Goal: Information Seeking & Learning: Check status

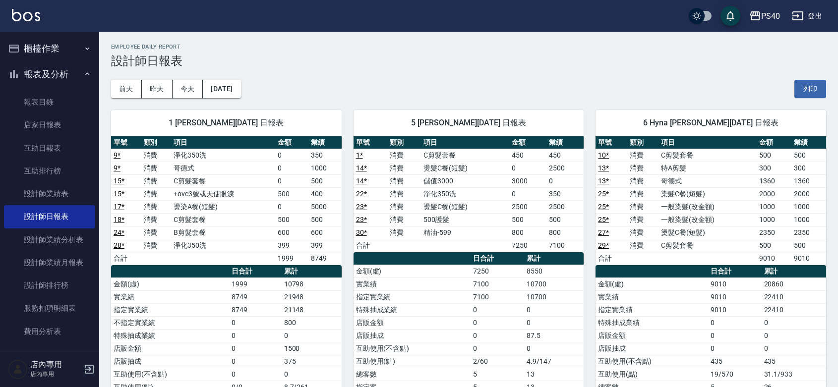
scroll to position [341, 0]
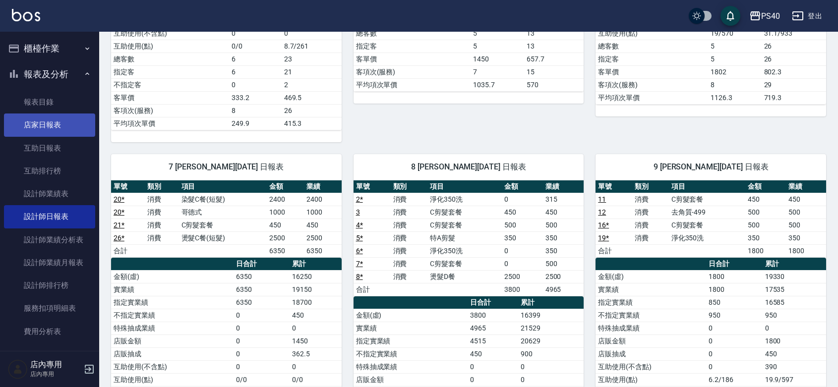
click at [33, 130] on link "店家日報表" at bounding box center [49, 125] width 91 height 23
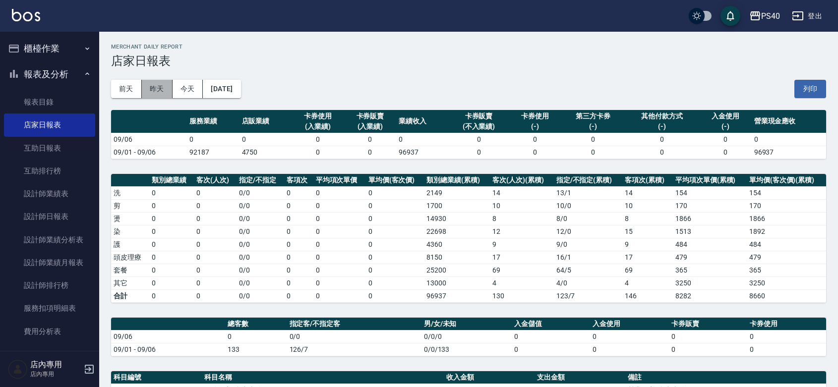
click at [157, 92] on button "昨天" at bounding box center [157, 89] width 31 height 18
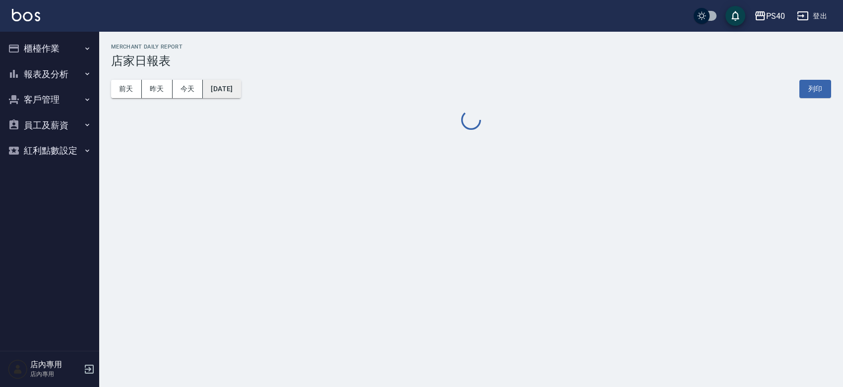
click at [236, 92] on button "[DATE]" at bounding box center [222, 89] width 38 height 18
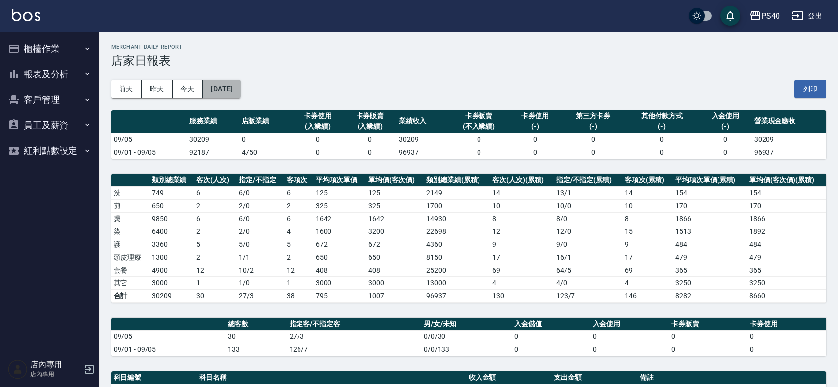
click at [237, 92] on button "[DATE]" at bounding box center [222, 89] width 38 height 18
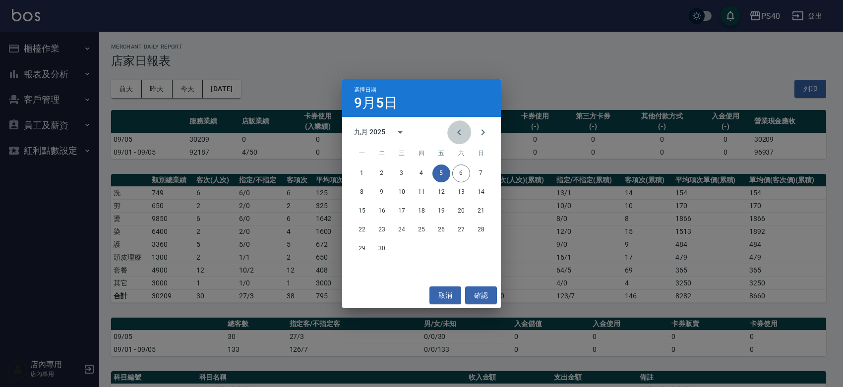
click at [458, 134] on icon "Previous month" at bounding box center [459, 133] width 12 height 12
click at [490, 246] on div "25 26 27 28 29 30 31" at bounding box center [421, 249] width 159 height 18
click at [480, 255] on button "31" at bounding box center [481, 249] width 18 height 18
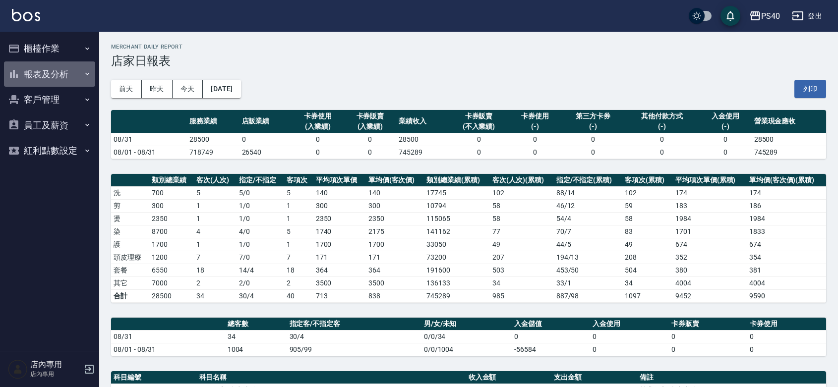
click at [61, 82] on button "報表及分析" at bounding box center [49, 75] width 91 height 26
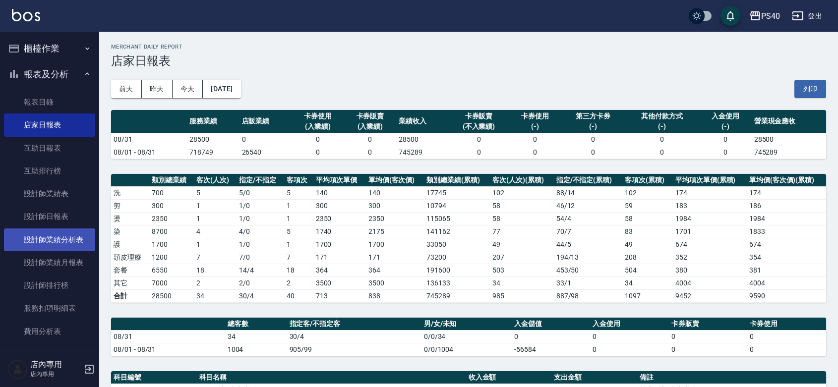
click at [63, 239] on link "設計師業績分析表" at bounding box center [49, 240] width 91 height 23
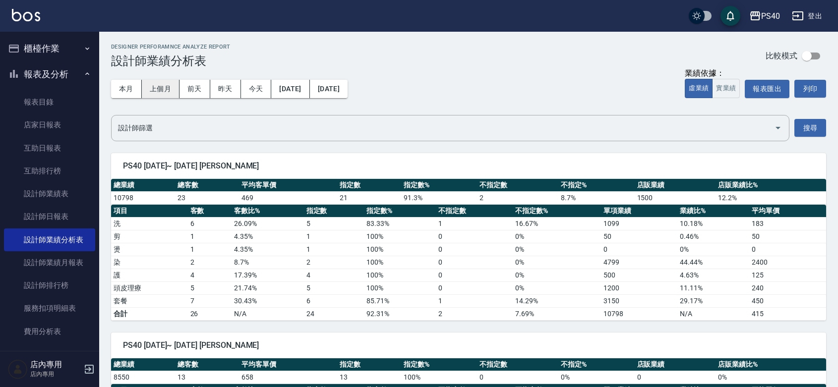
click at [162, 96] on button "上個月" at bounding box center [161, 89] width 38 height 18
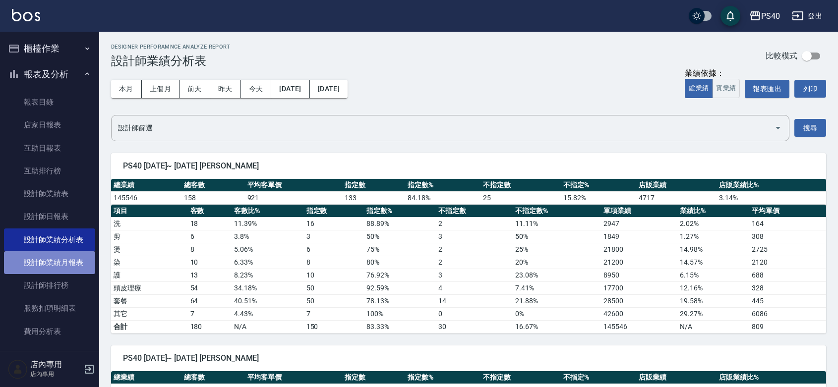
click at [58, 254] on link "設計師業績月報表" at bounding box center [49, 263] width 91 height 23
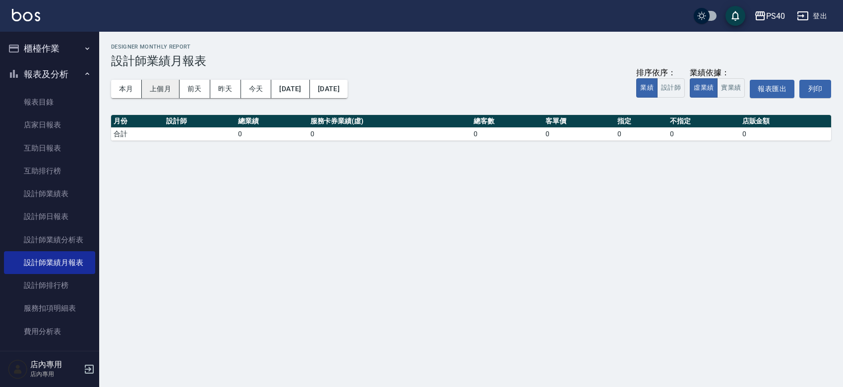
click at [164, 92] on button "上個月" at bounding box center [161, 89] width 38 height 18
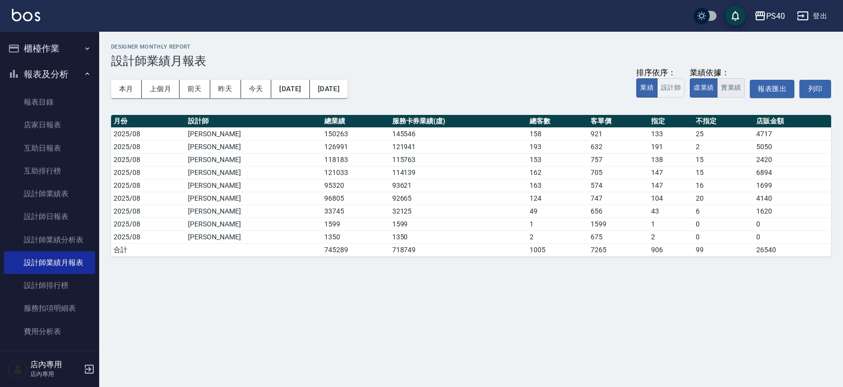
click at [725, 90] on button "實業績" at bounding box center [731, 87] width 28 height 19
